Goal: Task Accomplishment & Management: Use online tool/utility

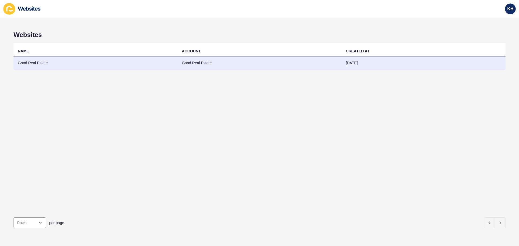
click at [36, 64] on td "Good Real Estate" at bounding box center [96, 62] width 164 height 13
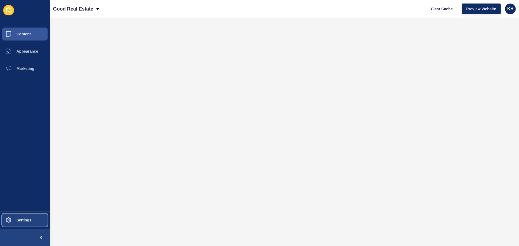
click at [24, 222] on span "Settings" at bounding box center [15, 220] width 32 height 4
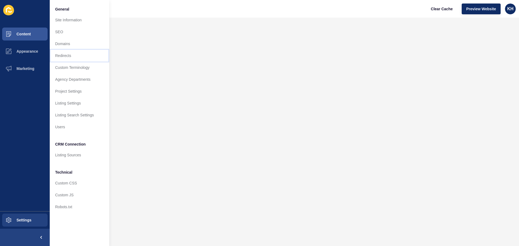
click at [63, 56] on link "Redirects" at bounding box center [79, 56] width 59 height 12
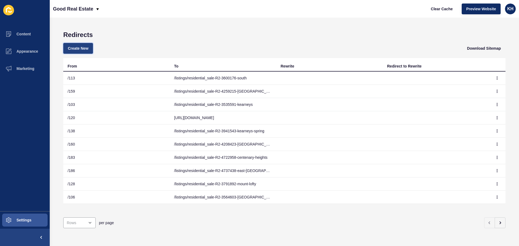
click at [77, 48] on span "Create New" at bounding box center [78, 48] width 21 height 5
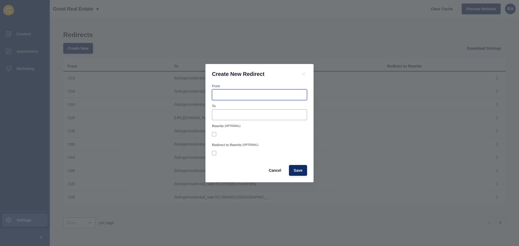
click at [235, 97] on input "From" at bounding box center [259, 94] width 88 height 5
paste input "listings/residential_sale-R2-4594935-mount-rascal"
type input "listings/residential_sale-R2-4594935-mount-rascal"
click at [221, 118] on div at bounding box center [259, 114] width 95 height 11
click at [239, 94] on input "listings/residential_sale-R2-4594935-mount-rascal" at bounding box center [259, 94] width 88 height 5
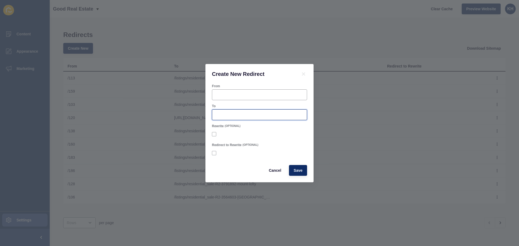
click at [233, 117] on input "To" at bounding box center [259, 114] width 88 height 5
paste input "listings/residential_sale-R2-4594935-mount-rascal"
type input "listings/residential_sale-R2-4594935-mount-rascal"
click at [224, 95] on input "From" at bounding box center [259, 94] width 88 height 5
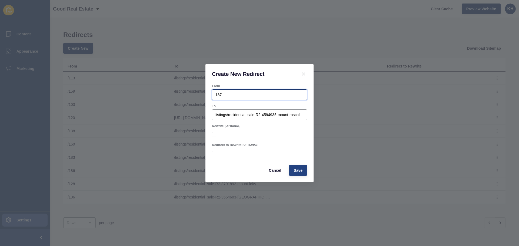
type input "187"
click at [301, 172] on span "Save" at bounding box center [297, 170] width 9 height 5
